Goal: Navigation & Orientation: Understand site structure

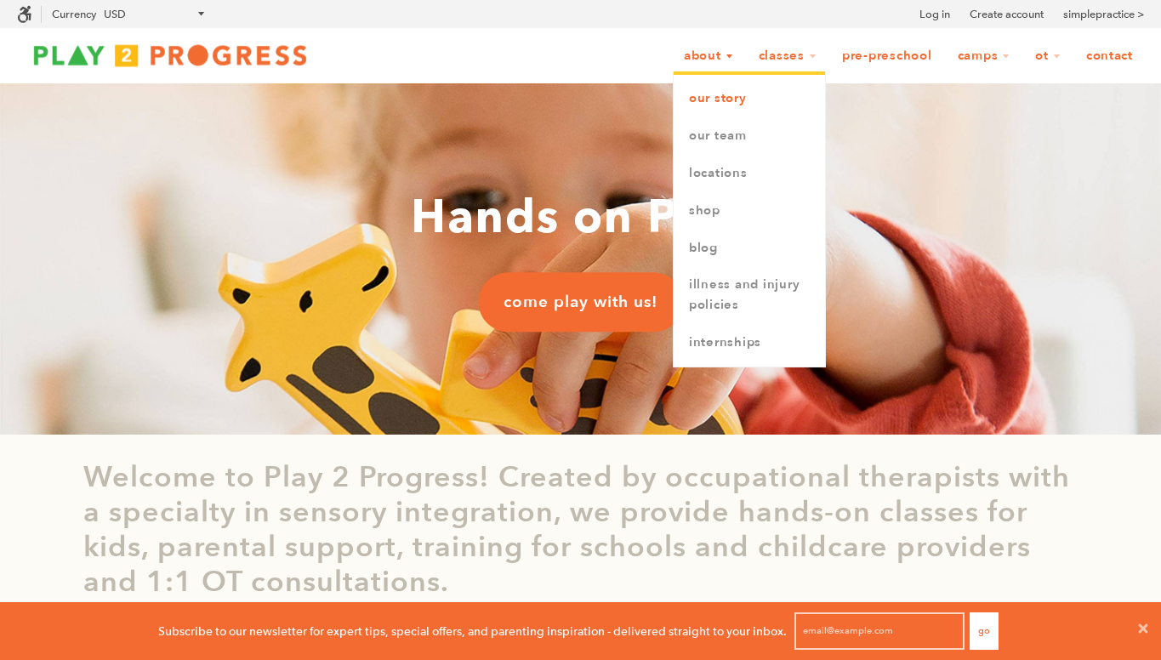
click at [693, 103] on link "Our Story" at bounding box center [749, 98] width 151 height 37
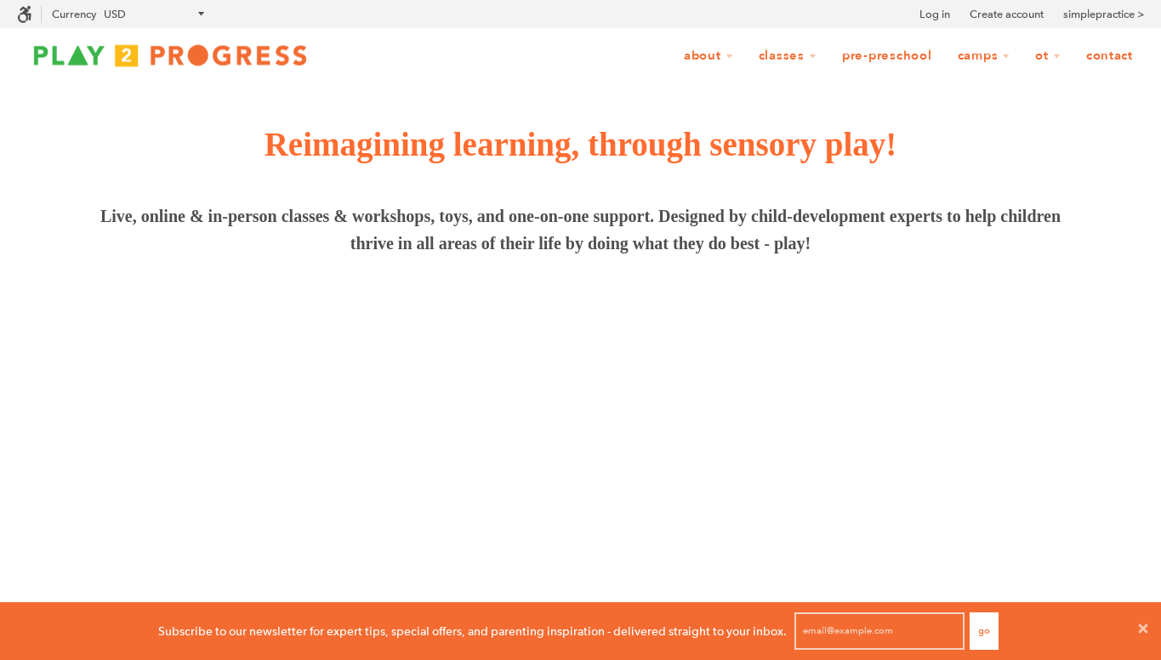
click at [766, 135] on span "Reimagining learning, through sensory play!" at bounding box center [581, 144] width 633 height 37
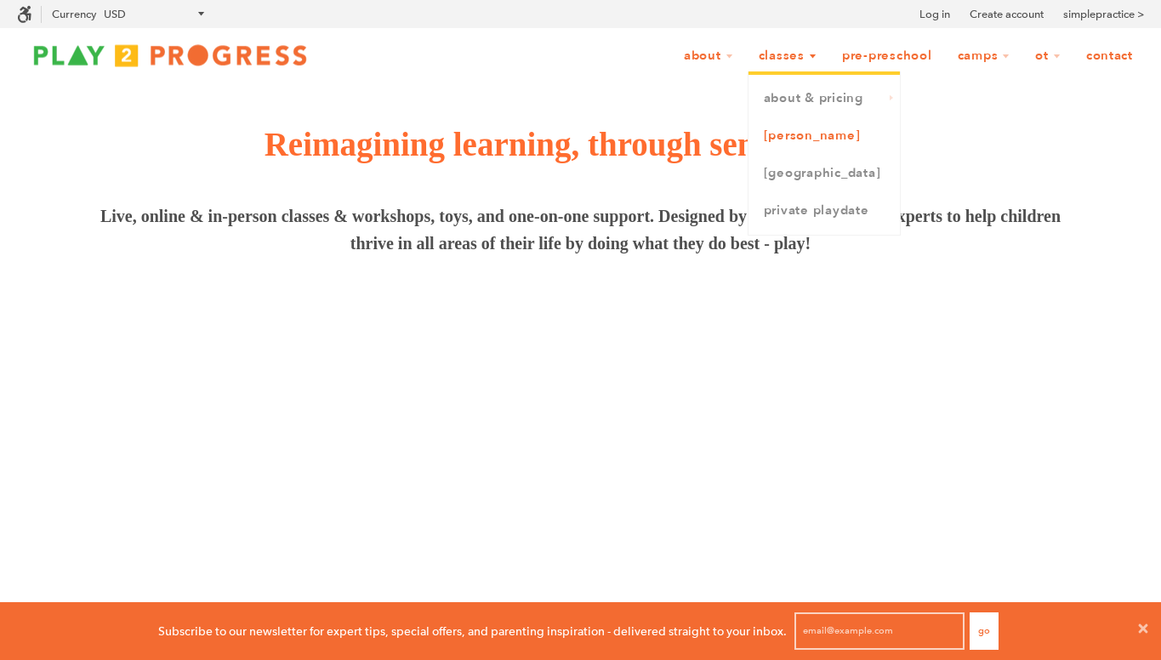
click at [770, 128] on link "[PERSON_NAME]" at bounding box center [824, 135] width 151 height 37
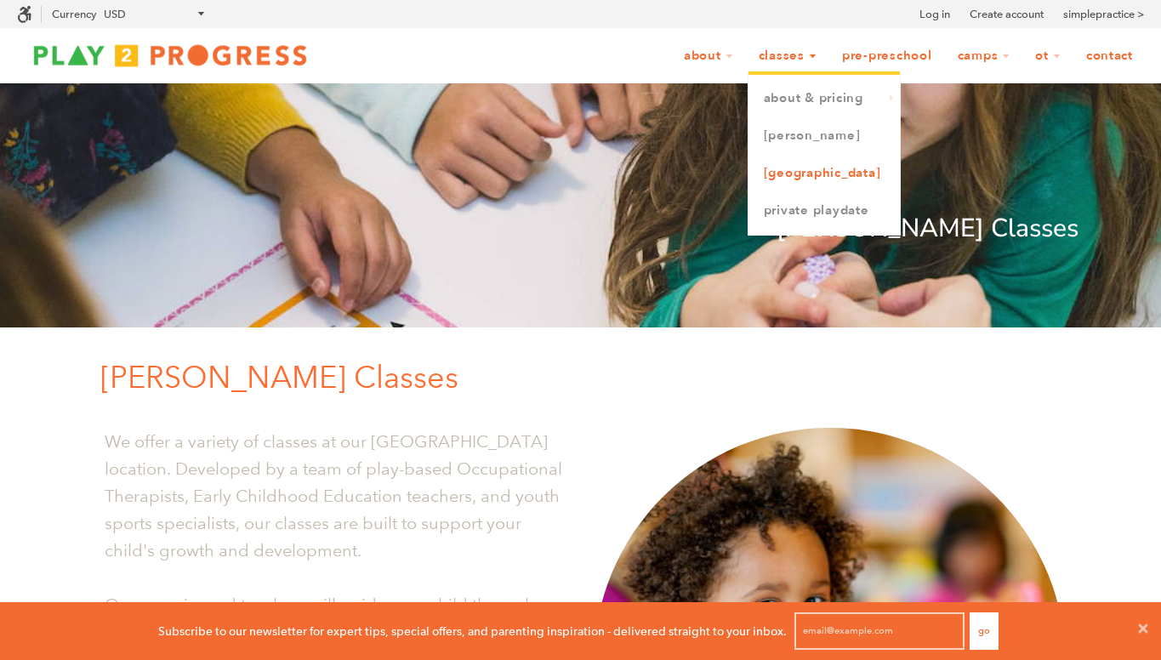
click at [759, 177] on link "[GEOGRAPHIC_DATA]" at bounding box center [824, 173] width 151 height 37
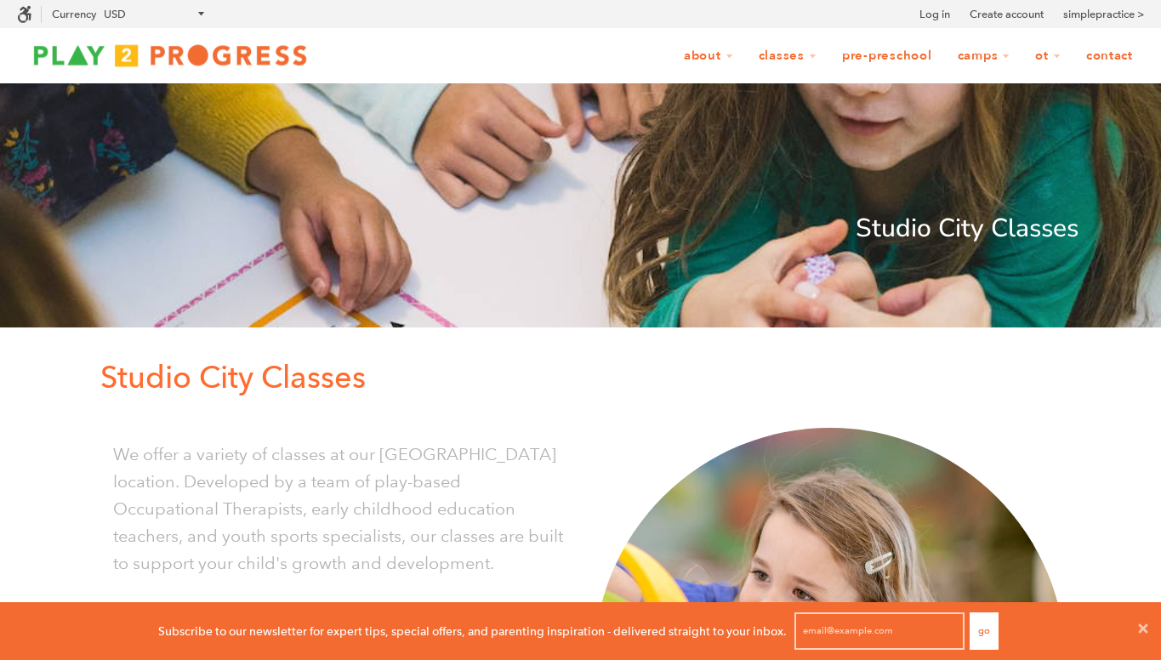
click at [846, 54] on link "Pre-Preschool" at bounding box center [887, 56] width 112 height 32
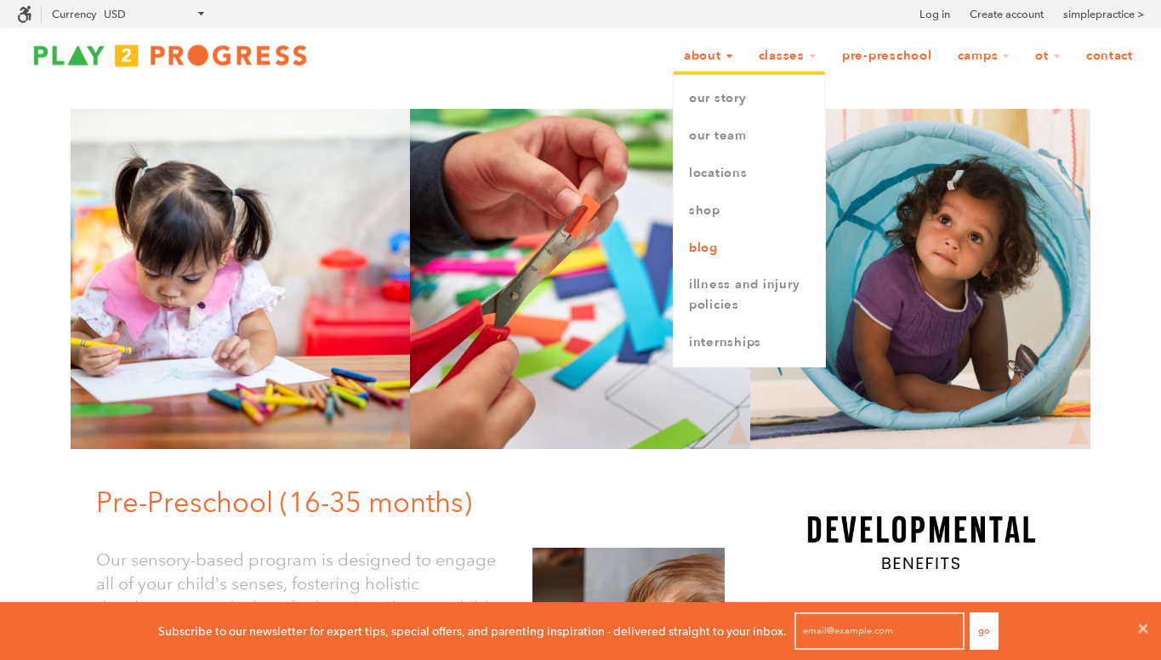
click at [718, 238] on link "Blog" at bounding box center [749, 248] width 151 height 37
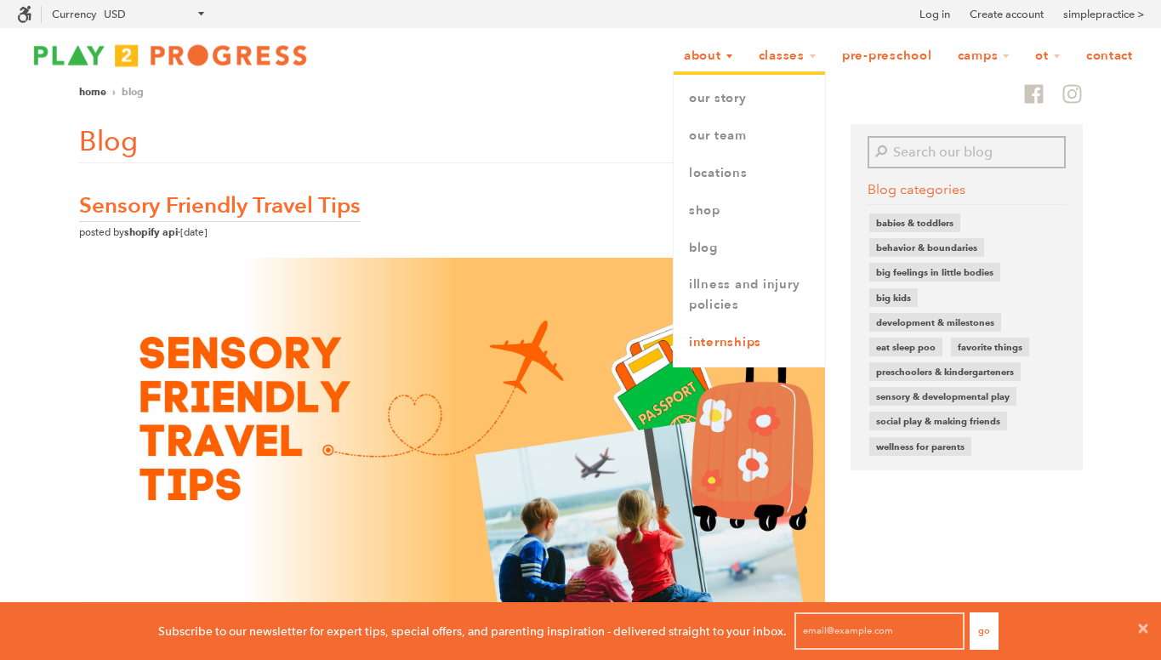
click at [697, 345] on link "Internships" at bounding box center [749, 342] width 151 height 37
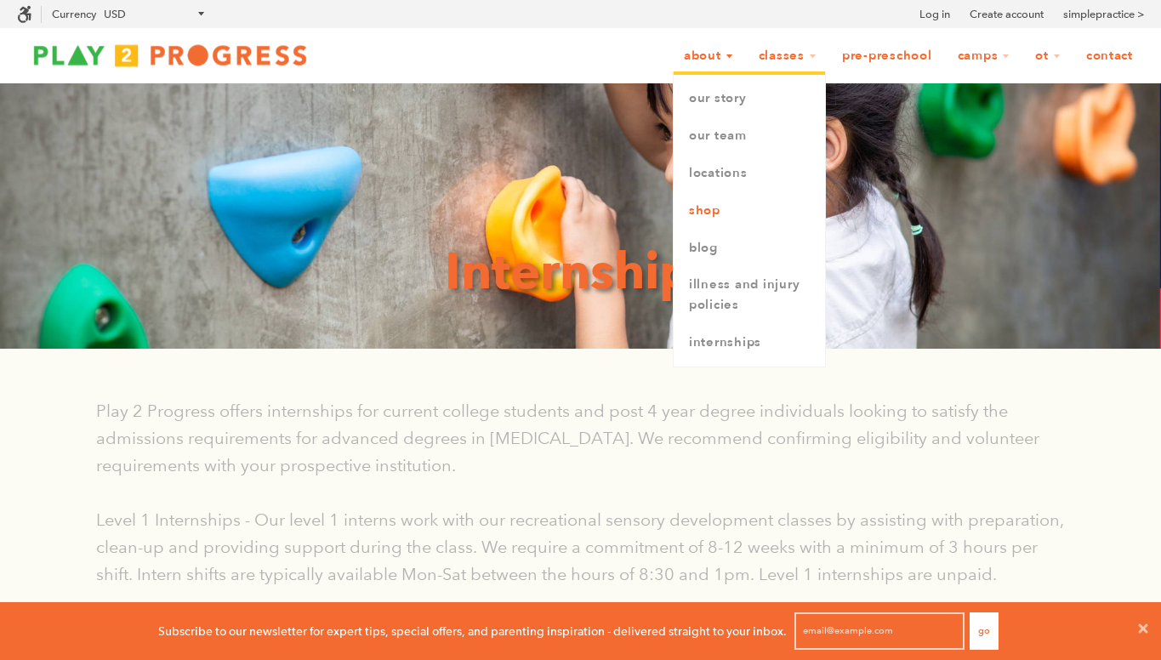
click at [696, 209] on link "Shop" at bounding box center [749, 210] width 151 height 37
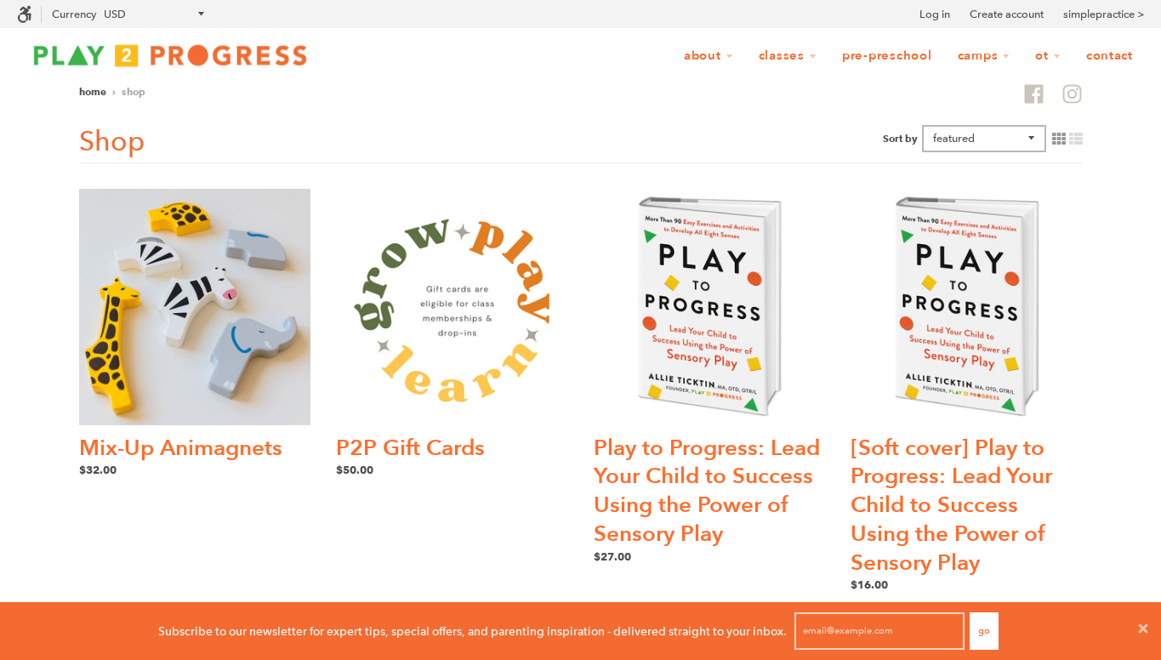
scroll to position [1, 1]
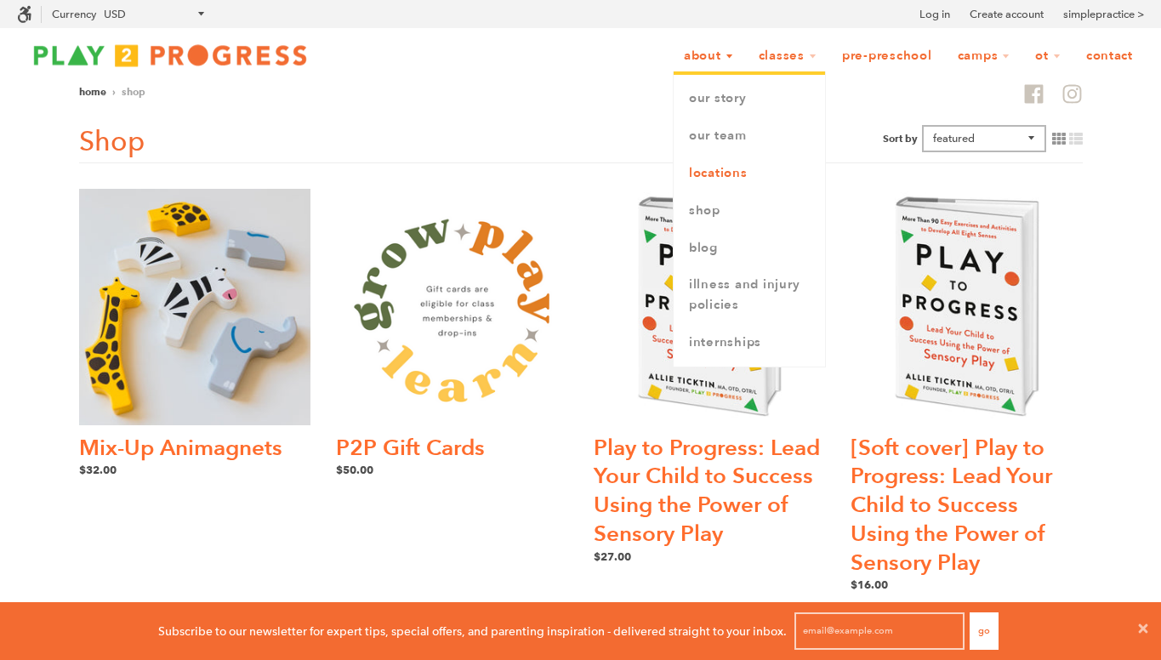
click at [696, 168] on link "Locations" at bounding box center [749, 173] width 151 height 37
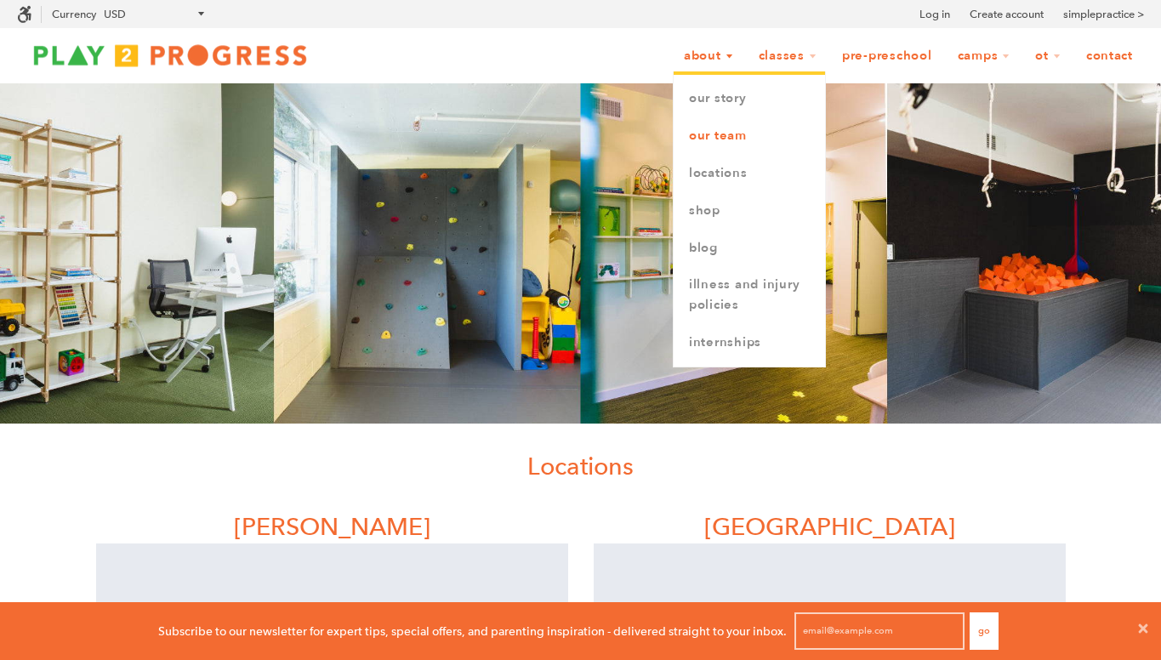
click at [710, 126] on link "Our Team" at bounding box center [749, 135] width 151 height 37
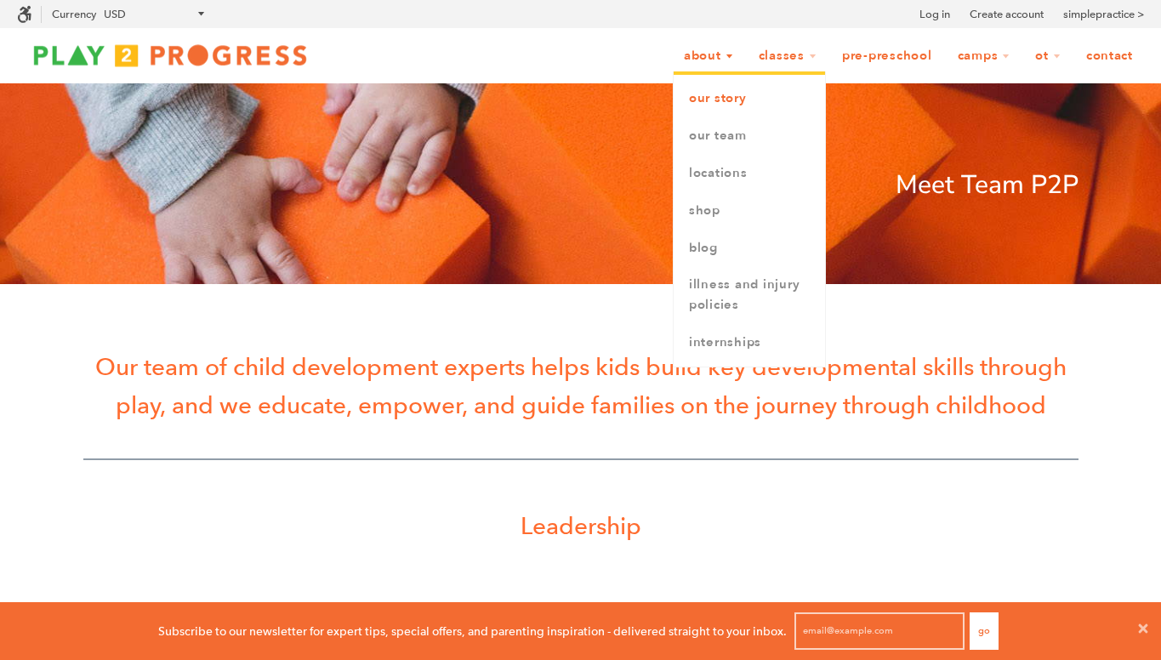
click at [693, 97] on link "Our Story" at bounding box center [749, 98] width 151 height 37
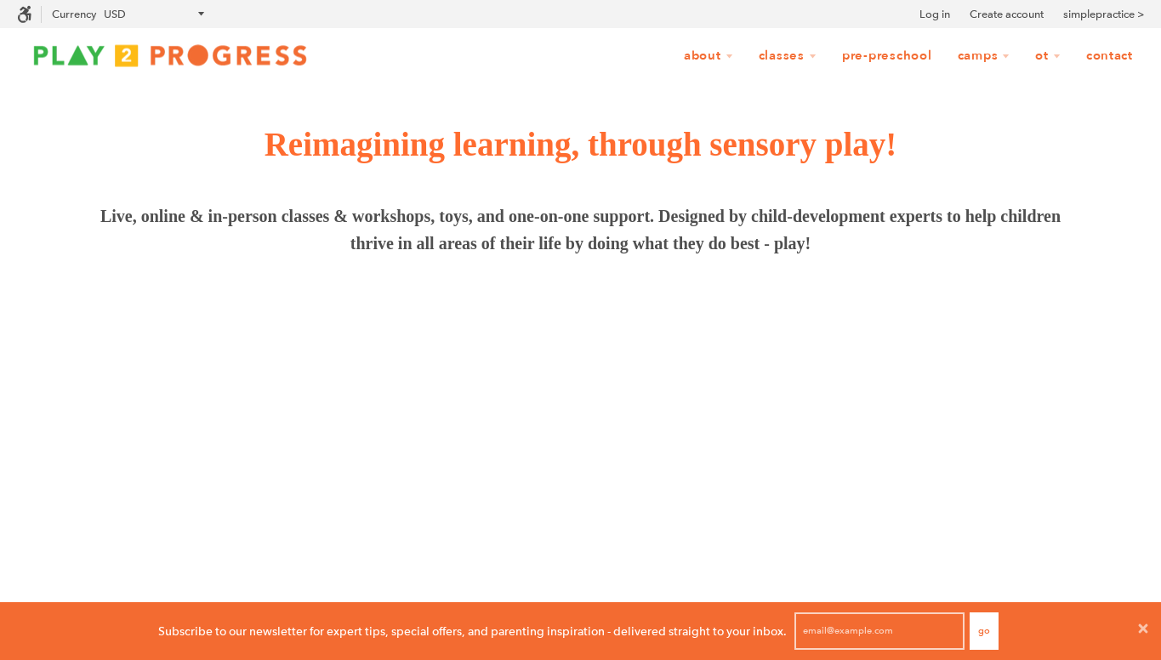
scroll to position [1, 1]
